Goal: Task Accomplishment & Management: Use online tool/utility

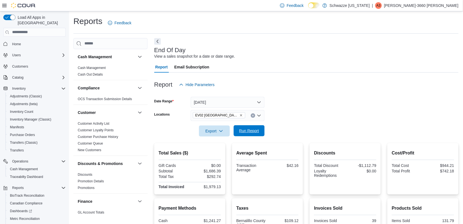
drag, startPoint x: 0, startPoint y: 0, endPoint x: 249, endPoint y: 133, distance: 282.2
click at [249, 133] on span "Run Report" at bounding box center [249, 131] width 20 height 6
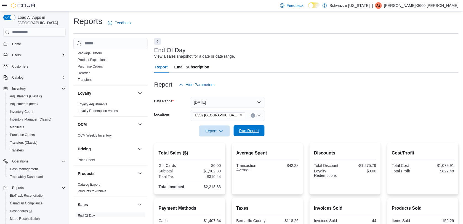
click at [239, 130] on span "Run Report" at bounding box center [249, 131] width 20 height 6
click at [252, 127] on span "Run Report" at bounding box center [249, 130] width 24 height 11
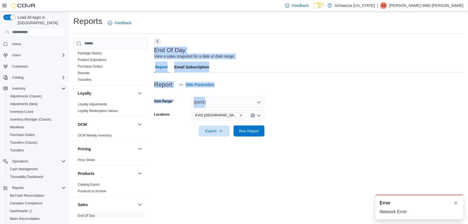
drag, startPoint x: 465, startPoint y: 47, endPoint x: 469, endPoint y: 105, distance: 57.8
click at [463, 105] on html "A new notification appears Error Network Error Feedback Dark Mode Schwazze [US_…" at bounding box center [234, 112] width 468 height 224
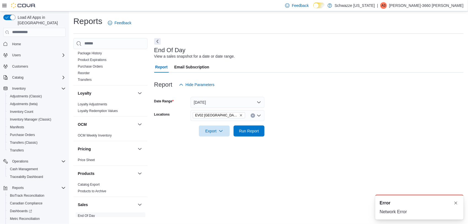
click at [296, 134] on form "Date Range [DATE] Locations [GEOGRAPHIC_DATA] [GEOGRAPHIC_DATA] Export Run Repo…" at bounding box center [308, 113] width 309 height 46
click at [258, 132] on span "Run Report" at bounding box center [249, 131] width 20 height 6
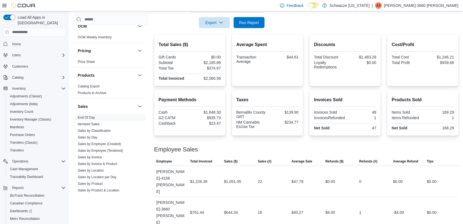
scroll to position [374, 0]
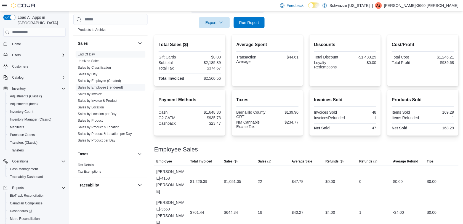
click at [117, 87] on link "Sales by Employee (Tendered)" at bounding box center [100, 87] width 45 height 4
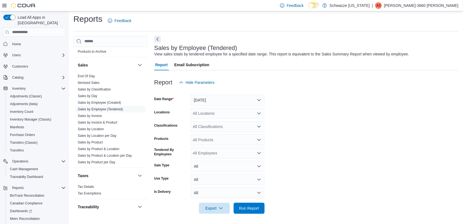
scroll to position [3, 0]
click at [213, 99] on button "[DATE]" at bounding box center [228, 99] width 74 height 11
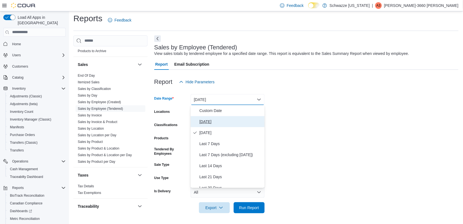
click at [211, 119] on span "[DATE]" at bounding box center [230, 121] width 63 height 7
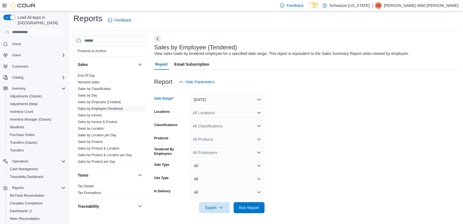
click at [211, 111] on div "All Locations" at bounding box center [228, 112] width 74 height 11
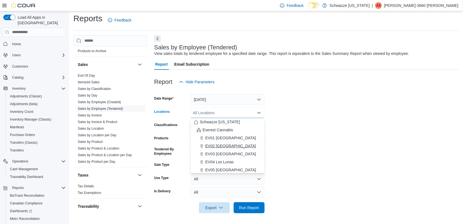
click at [216, 146] on span "EV02 [GEOGRAPHIC_DATA]" at bounding box center [230, 146] width 51 height 6
click at [327, 184] on form "Date Range [DATE] Locations [GEOGRAPHIC_DATA] [GEOGRAPHIC_DATA] Combo box. Sele…" at bounding box center [306, 150] width 304 height 126
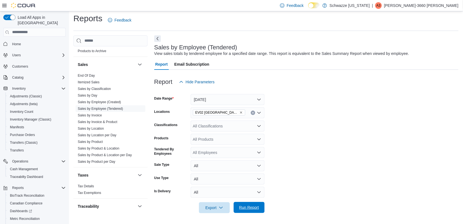
click at [247, 209] on span "Run Report" at bounding box center [249, 208] width 20 height 6
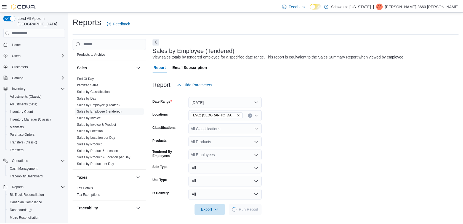
scroll to position [3, 0]
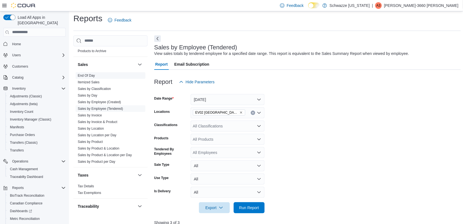
click at [80, 75] on link "End Of Day" at bounding box center [86, 76] width 17 height 4
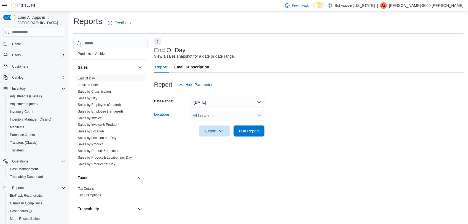
drag, startPoint x: 227, startPoint y: 115, endPoint x: 214, endPoint y: 115, distance: 13.2
click at [214, 115] on div "All Locations" at bounding box center [228, 115] width 74 height 11
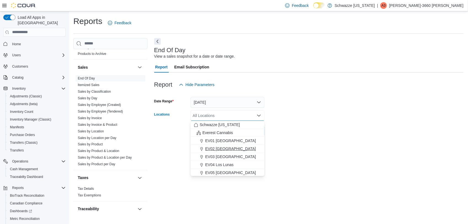
click at [231, 149] on span "EV02 [GEOGRAPHIC_DATA]" at bounding box center [230, 149] width 51 height 6
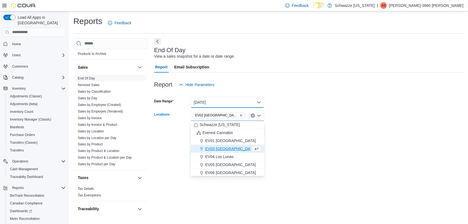
click at [258, 100] on button "[DATE]" at bounding box center [228, 102] width 74 height 11
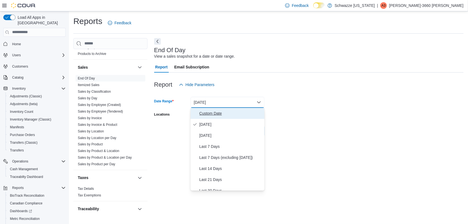
click at [208, 112] on span "Custom Date" at bounding box center [230, 113] width 63 height 7
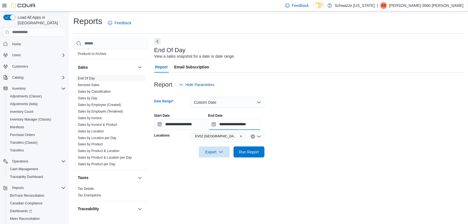
click at [260, 127] on input "**********" at bounding box center [234, 124] width 53 height 11
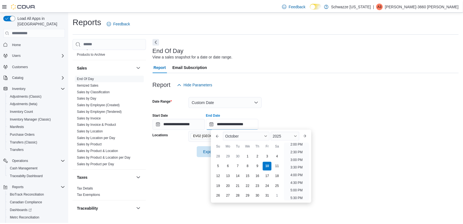
scroll to position [216, 0]
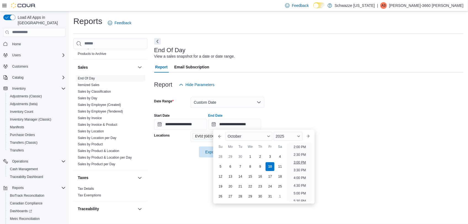
click at [300, 165] on li "3:00 PM" at bounding box center [300, 162] width 17 height 7
type input "**********"
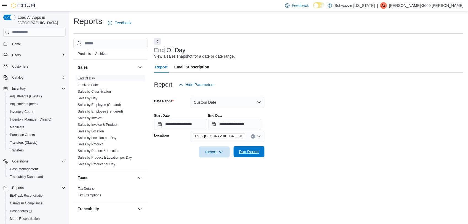
click at [257, 154] on span "Run Report" at bounding box center [249, 152] width 20 height 6
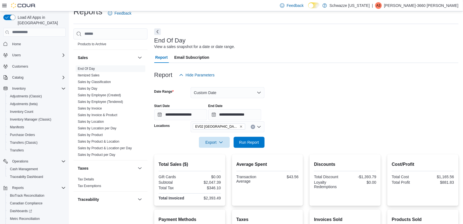
scroll to position [14, 0]
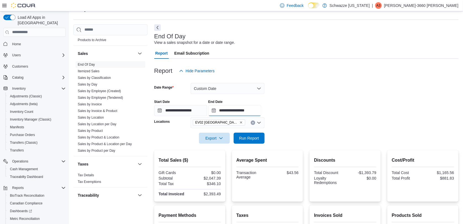
click at [260, 113] on input "**********" at bounding box center [234, 110] width 53 height 11
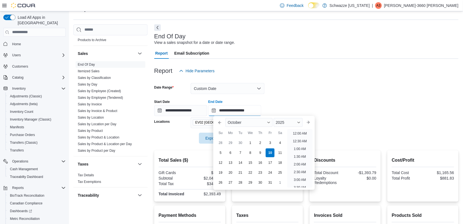
scroll to position [248, 0]
click at [303, 88] on form "**********" at bounding box center [306, 109] width 304 height 67
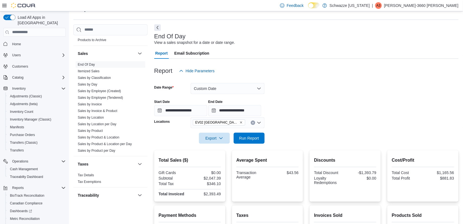
click at [286, 96] on div "**********" at bounding box center [306, 105] width 304 height 21
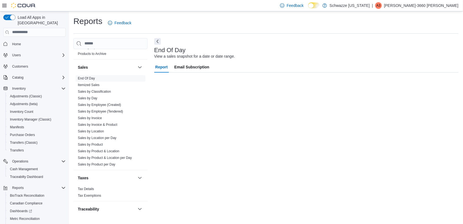
scroll to position [0, 0]
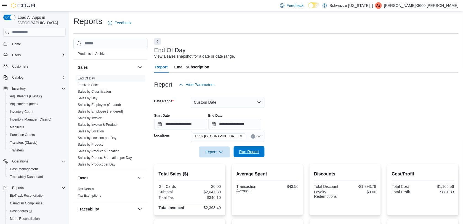
click at [258, 154] on span "Run Report" at bounding box center [249, 152] width 20 height 6
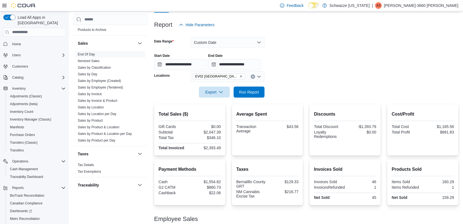
scroll to position [38, 0]
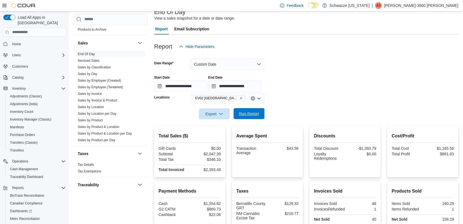
click at [261, 114] on span "Run Report" at bounding box center [249, 113] width 24 height 11
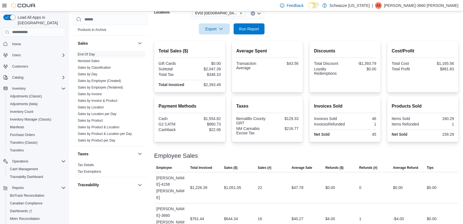
scroll to position [130, 0]
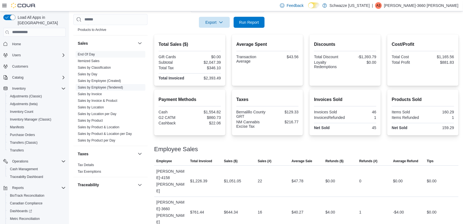
click at [108, 86] on link "Sales by Employee (Tendered)" at bounding box center [100, 87] width 45 height 4
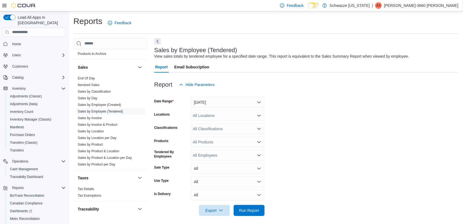
scroll to position [3, 0]
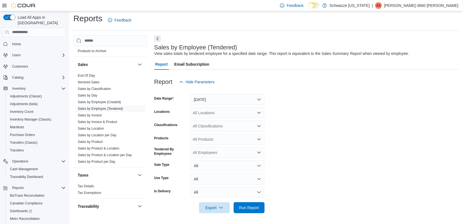
click at [236, 89] on div at bounding box center [306, 90] width 304 height 7
click at [232, 98] on button "[DATE]" at bounding box center [228, 99] width 74 height 11
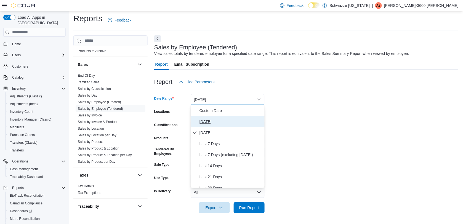
click at [217, 123] on span "[DATE]" at bounding box center [230, 121] width 63 height 7
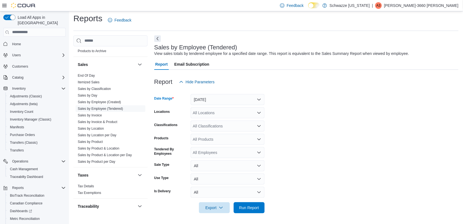
click at [221, 115] on div "All Locations" at bounding box center [228, 112] width 74 height 11
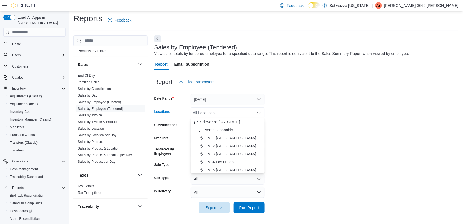
click at [218, 147] on span "EV02 [GEOGRAPHIC_DATA]" at bounding box center [230, 146] width 51 height 6
click at [322, 157] on form "Date Range [DATE] Locations [GEOGRAPHIC_DATA] [GEOGRAPHIC_DATA] Combo box. Sele…" at bounding box center [306, 150] width 304 height 126
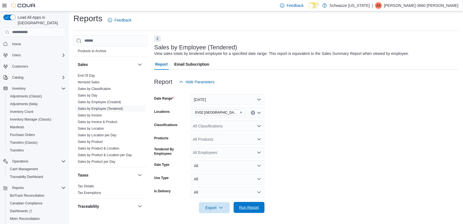
click at [256, 207] on span "Run Report" at bounding box center [249, 208] width 20 height 6
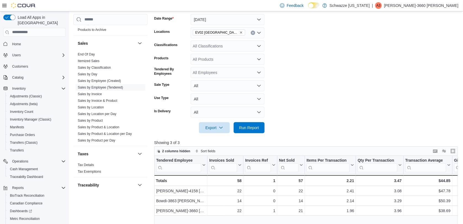
scroll to position [148, 0]
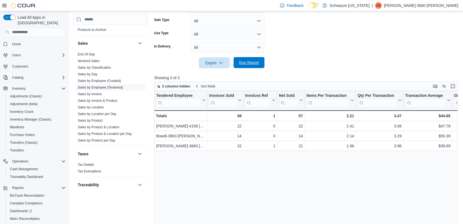
click at [248, 61] on span "Run Report" at bounding box center [249, 63] width 20 height 6
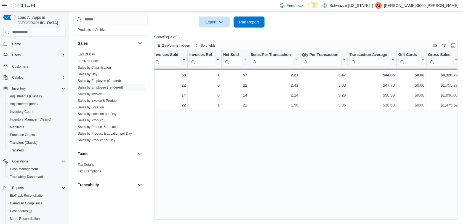
scroll to position [0, 0]
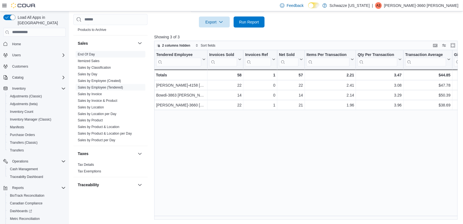
click at [87, 54] on link "End Of Day" at bounding box center [86, 54] width 17 height 4
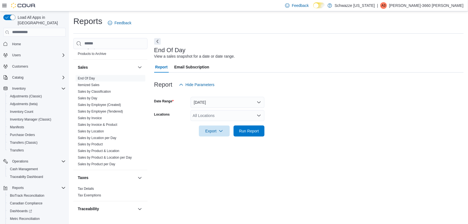
click at [211, 113] on div "All Locations" at bounding box center [228, 115] width 74 height 11
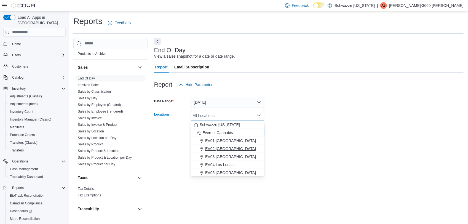
click at [228, 148] on span "EV02 [GEOGRAPHIC_DATA]" at bounding box center [230, 149] width 51 height 6
click at [294, 119] on form "Date Range [DATE] Locations [GEOGRAPHIC_DATA] [GEOGRAPHIC_DATA] Combo box. Sele…" at bounding box center [308, 113] width 309 height 46
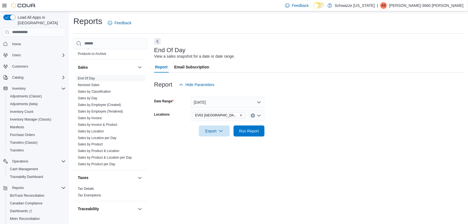
click at [255, 124] on div at bounding box center [308, 123] width 309 height 4
click at [254, 133] on span "Run Report" at bounding box center [249, 130] width 24 height 11
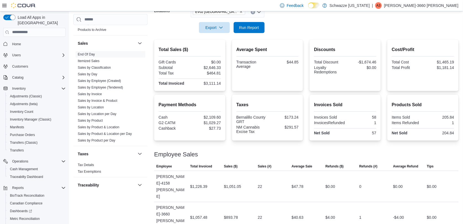
scroll to position [108, 0]
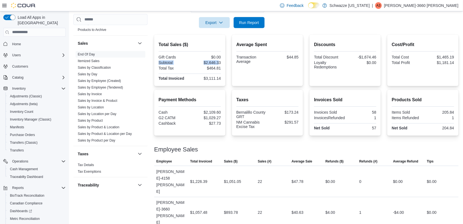
drag, startPoint x: 220, startPoint y: 62, endPoint x: 205, endPoint y: 60, distance: 15.6
click at [205, 60] on div "Gift Cards $0.00 Subtotal $2,646.33 Total Tax $464.81 Total Invoiced $3,111.14" at bounding box center [190, 68] width 62 height 27
drag, startPoint x: 205, startPoint y: 60, endPoint x: 199, endPoint y: 61, distance: 5.9
click at [199, 61] on div "$2,646.33" at bounding box center [206, 62] width 30 height 4
drag, startPoint x: 239, startPoint y: 210, endPoint x: 226, endPoint y: 210, distance: 13.0
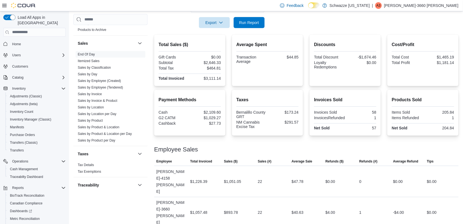
drag, startPoint x: 226, startPoint y: 210, endPoint x: 228, endPoint y: 143, distance: 67.1
click at [233, 143] on div at bounding box center [306, 143] width 304 height 7
drag, startPoint x: 203, startPoint y: 210, endPoint x: 203, endPoint y: 152, distance: 58.5
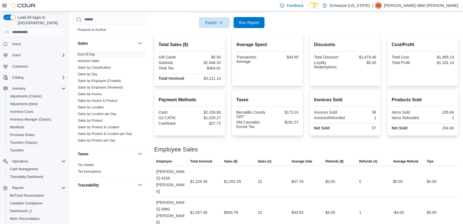
click at [203, 152] on div "Employee Sales" at bounding box center [306, 149] width 304 height 7
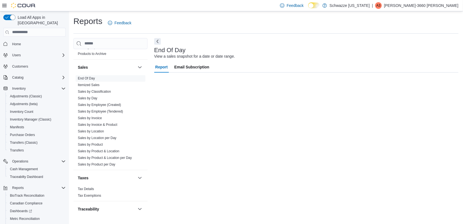
scroll to position [0, 0]
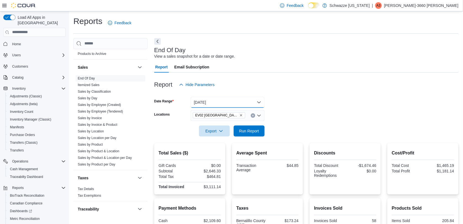
click at [257, 100] on button "[DATE]" at bounding box center [228, 102] width 74 height 11
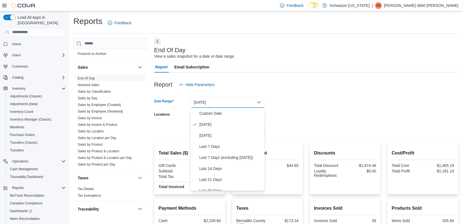
click at [314, 87] on div "Report Hide Parameters" at bounding box center [306, 84] width 304 height 11
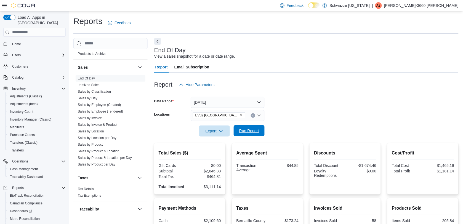
click at [248, 130] on span "Run Report" at bounding box center [249, 131] width 20 height 6
click at [256, 132] on span "Run Report" at bounding box center [249, 131] width 20 height 6
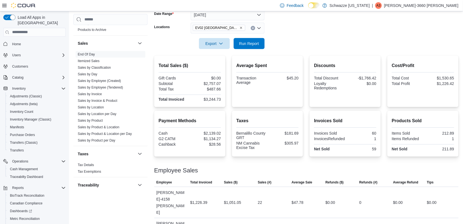
scroll to position [108, 0]
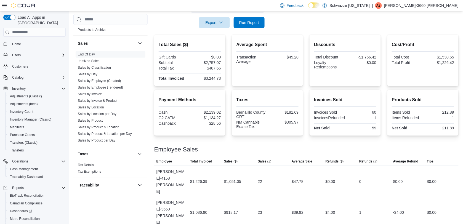
click at [267, 24] on form "Date Range [DATE] Locations [GEOGRAPHIC_DATA] [GEOGRAPHIC_DATA] Export Run Repo…" at bounding box center [306, 5] width 304 height 46
click at [261, 22] on button "Run Report" at bounding box center [249, 22] width 31 height 11
click at [260, 18] on span "Run Report" at bounding box center [249, 22] width 24 height 11
click at [238, 209] on div "$991.17" at bounding box center [231, 212] width 14 height 7
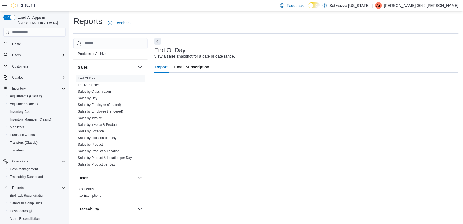
scroll to position [0, 0]
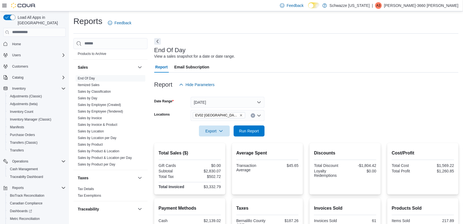
click at [250, 96] on div at bounding box center [306, 93] width 304 height 7
click at [260, 100] on button "[DATE]" at bounding box center [228, 102] width 74 height 11
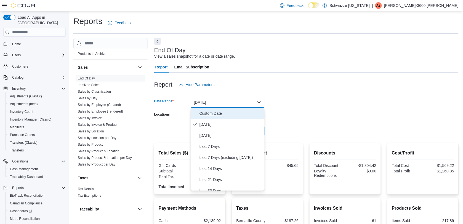
click at [222, 116] on span "Custom Date" at bounding box center [230, 113] width 63 height 7
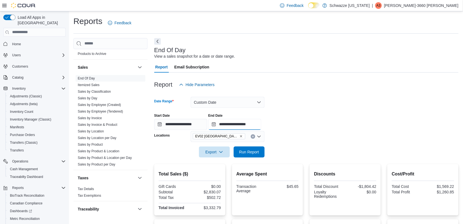
click at [256, 126] on input "**********" at bounding box center [234, 124] width 53 height 11
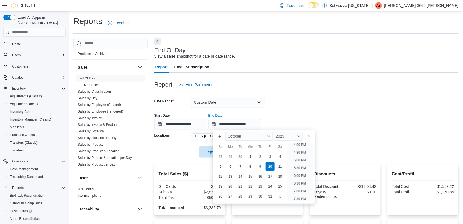
scroll to position [212, 0]
click at [307, 167] on li "3:00 PM" at bounding box center [300, 166] width 17 height 7
type input "**********"
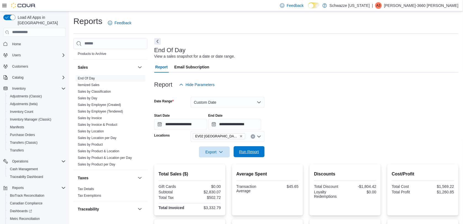
click at [256, 151] on span "Run Report" at bounding box center [249, 152] width 20 height 6
click at [261, 157] on span "Run Report" at bounding box center [249, 151] width 24 height 11
drag, startPoint x: 250, startPoint y: 101, endPoint x: 253, endPoint y: 100, distance: 3.0
click at [253, 100] on button "Custom Date" at bounding box center [228, 102] width 74 height 11
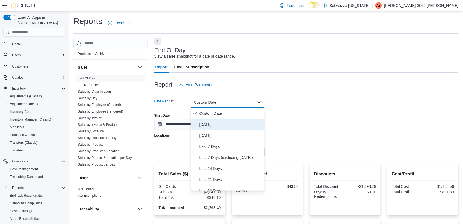
click at [234, 124] on span "[DATE]" at bounding box center [230, 124] width 63 height 7
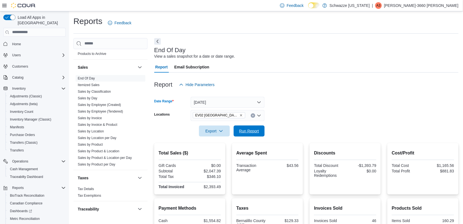
click at [242, 136] on span "Run Report" at bounding box center [249, 130] width 24 height 11
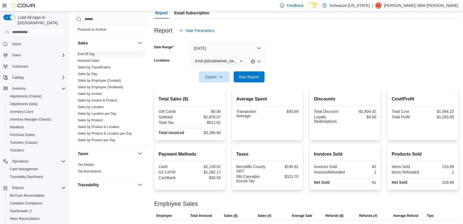
scroll to position [54, 0]
click at [245, 76] on span "Run Report" at bounding box center [249, 77] width 20 height 6
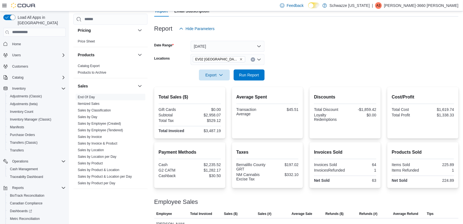
scroll to position [355, 0]
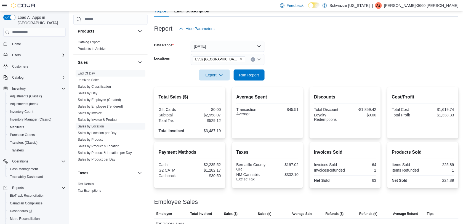
click at [101, 125] on link "Sales by Location" at bounding box center [91, 126] width 26 height 4
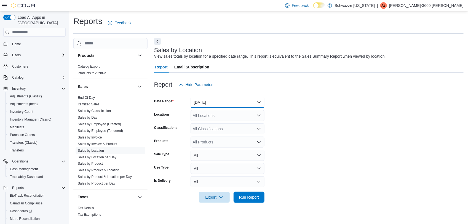
click at [221, 103] on button "[DATE]" at bounding box center [228, 102] width 74 height 11
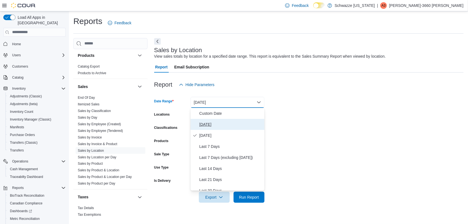
click at [218, 123] on span "[DATE]" at bounding box center [230, 124] width 63 height 7
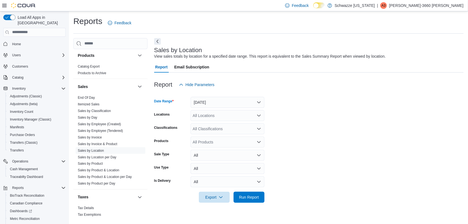
click at [229, 118] on div "All Locations" at bounding box center [228, 115] width 74 height 11
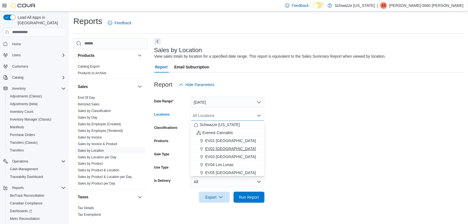
click at [229, 145] on button "EV02 [GEOGRAPHIC_DATA]" at bounding box center [228, 149] width 74 height 8
click at [242, 199] on span "Run Report" at bounding box center [249, 196] width 24 height 11
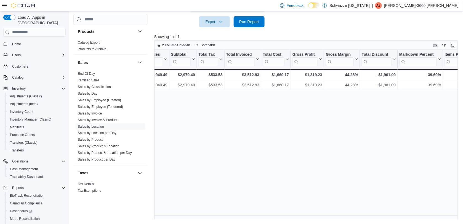
scroll to position [0, 221]
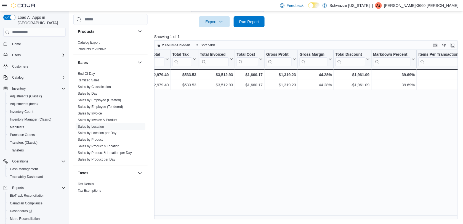
click at [233, 124] on div "Location Click to view column header actions Invoices Sold Click to view column…" at bounding box center [307, 135] width 307 height 170
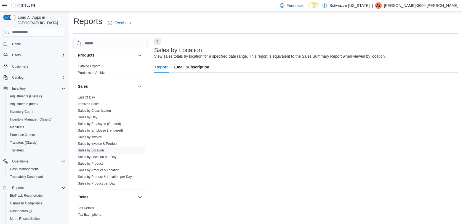
scroll to position [0, 0]
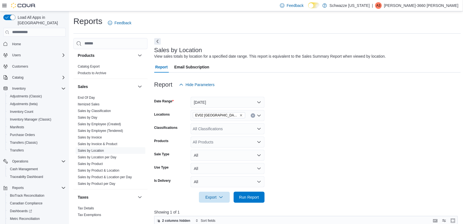
click at [3, 5] on icon at bounding box center [4, 5] width 4 height 4
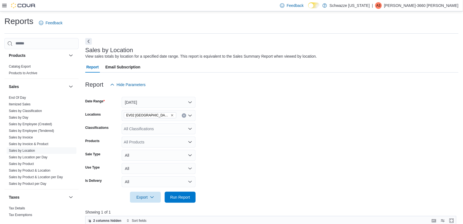
click at [7, 4] on div at bounding box center [19, 6] width 34 height 6
click at [3, 5] on icon at bounding box center [4, 5] width 4 height 3
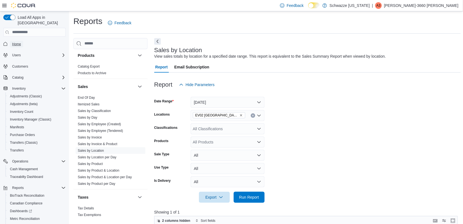
click at [17, 42] on span "Home" at bounding box center [16, 44] width 9 height 4
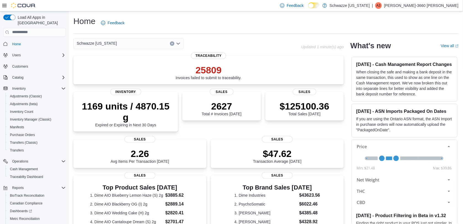
click at [169, 43] on div "Schwazze [US_STATE]" at bounding box center [128, 43] width 110 height 11
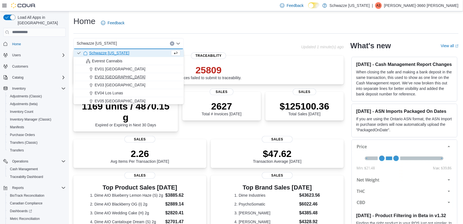
click at [139, 74] on div "EV02 [GEOGRAPHIC_DATA]" at bounding box center [131, 77] width 97 height 6
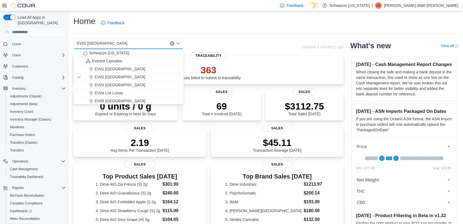
click at [19, 223] on span "Reports" at bounding box center [16, 226] width 12 height 7
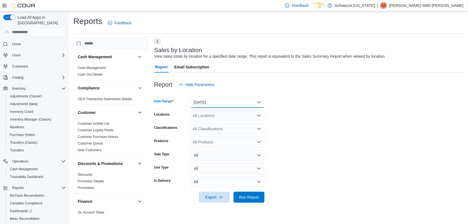
click at [237, 99] on button "[DATE]" at bounding box center [228, 102] width 74 height 11
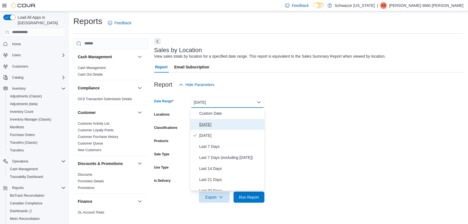
click at [222, 124] on span "[DATE]" at bounding box center [230, 124] width 63 height 7
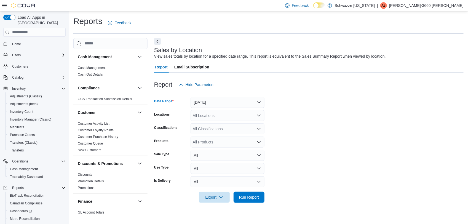
click at [234, 110] on div "All Locations" at bounding box center [228, 115] width 74 height 11
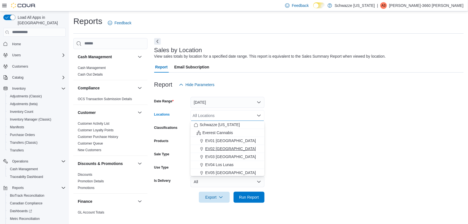
click at [229, 149] on span "EV02 [GEOGRAPHIC_DATA]" at bounding box center [230, 149] width 51 height 6
click at [347, 121] on form "Date Range [DATE] Locations [GEOGRAPHIC_DATA] [GEOGRAPHIC_DATA] Combo box. Sele…" at bounding box center [308, 146] width 309 height 113
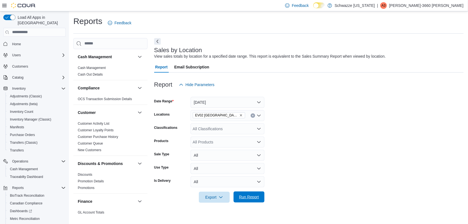
click at [258, 202] on span "Run Report" at bounding box center [249, 196] width 24 height 11
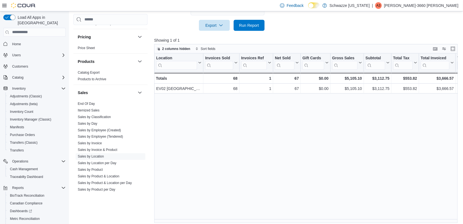
scroll to position [326, 0]
click at [117, 133] on link "Sales by Employee (Tendered)" at bounding box center [100, 135] width 45 height 4
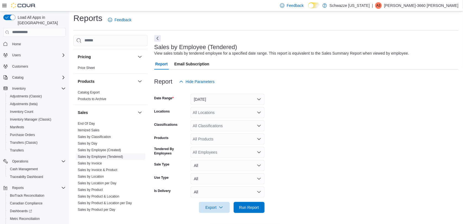
scroll to position [3, 0]
click at [216, 105] on button "[DATE]" at bounding box center [228, 99] width 74 height 11
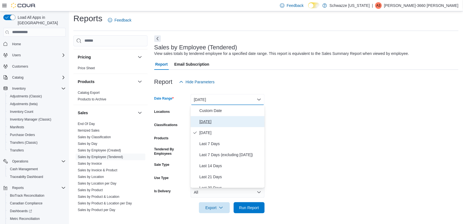
click at [209, 123] on span "[DATE]" at bounding box center [230, 121] width 63 height 7
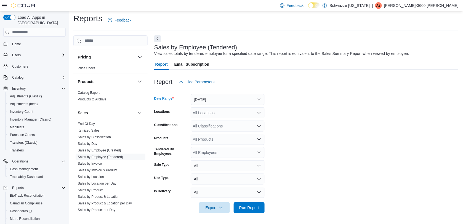
click at [215, 116] on div "All Locations" at bounding box center [228, 112] width 74 height 11
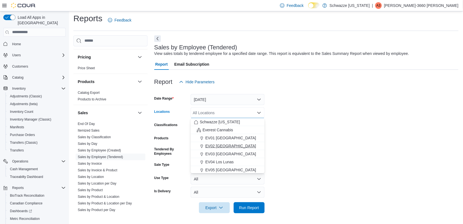
click at [213, 144] on span "EV02 [GEOGRAPHIC_DATA]" at bounding box center [230, 146] width 51 height 6
click at [296, 145] on form "Date Range [DATE] Locations [GEOGRAPHIC_DATA] [GEOGRAPHIC_DATA] Combo box. Sele…" at bounding box center [306, 150] width 304 height 126
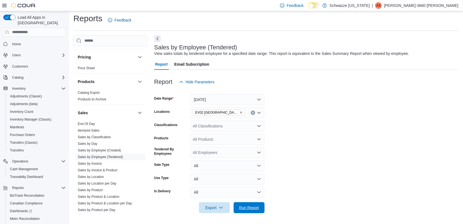
click at [246, 207] on span "Run Report" at bounding box center [249, 208] width 20 height 6
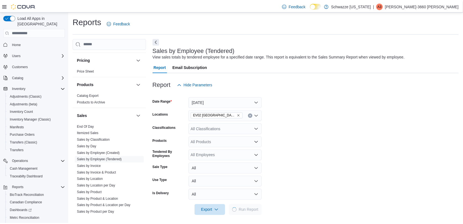
scroll to position [3, 0]
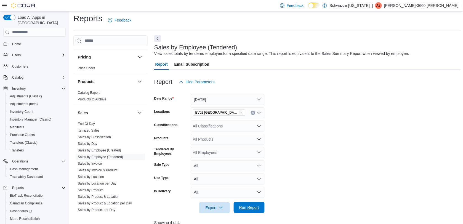
click at [254, 211] on span "Run Report" at bounding box center [249, 207] width 24 height 11
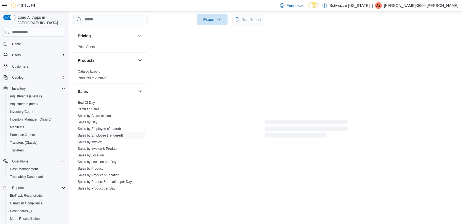
scroll to position [188, 0]
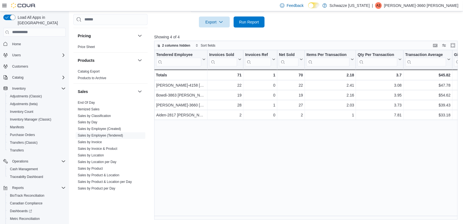
drag, startPoint x: 466, startPoint y: 172, endPoint x: 309, endPoint y: 177, distance: 157.0
click at [309, 177] on div "Tendered Employee Click to view column header actions Invoices Sold Click to vi…" at bounding box center [307, 135] width 307 height 170
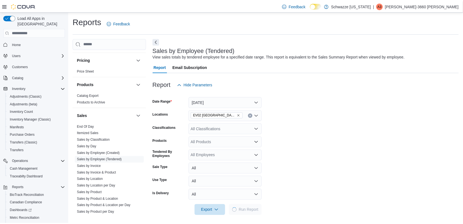
scroll to position [3, 0]
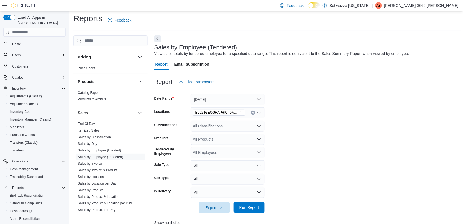
click at [255, 207] on span "Run Report" at bounding box center [249, 208] width 20 height 6
click at [261, 207] on span "Run Report" at bounding box center [249, 207] width 24 height 11
click at [250, 202] on span "Run Report" at bounding box center [249, 207] width 24 height 11
click at [253, 203] on span "Run Report" at bounding box center [249, 207] width 24 height 11
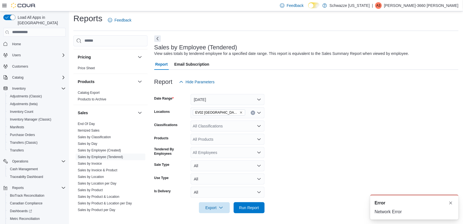
scroll to position [0, 0]
click at [245, 205] on span "Run Report" at bounding box center [249, 208] width 20 height 6
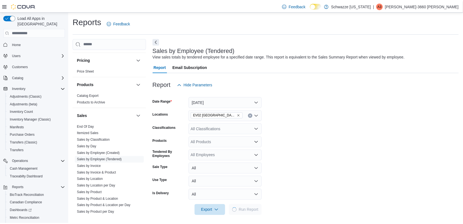
scroll to position [3, 0]
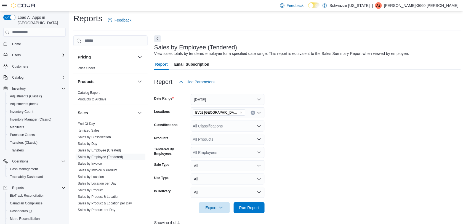
drag, startPoint x: 259, startPoint y: 203, endPoint x: 286, endPoint y: 214, distance: 28.7
click at [286, 214] on div at bounding box center [307, 216] width 307 height 7
click at [247, 211] on span "Run Report" at bounding box center [249, 207] width 24 height 11
click at [246, 214] on div at bounding box center [307, 216] width 307 height 7
click at [246, 210] on span "Run Report" at bounding box center [249, 207] width 24 height 11
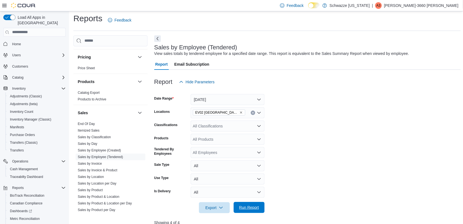
click at [255, 211] on span "Run Report" at bounding box center [249, 207] width 24 height 11
click at [258, 209] on span "Run Report" at bounding box center [249, 208] width 20 height 6
click at [235, 206] on button "Run Report" at bounding box center [249, 207] width 31 height 11
click at [228, 202] on div "Export Run Report" at bounding box center [209, 207] width 110 height 11
click at [17, 42] on span "Home" at bounding box center [16, 44] width 9 height 4
